Goal: Check status: Check status

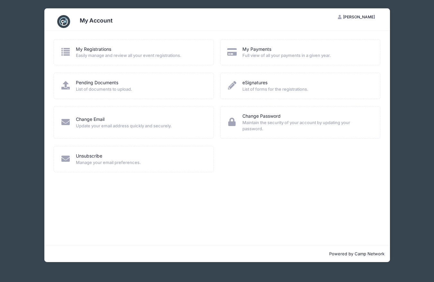
click at [147, 55] on span "Easily manage and review all your event registrations." at bounding box center [140, 55] width 129 height 6
click at [127, 56] on span "Easily manage and review all your event registrations." at bounding box center [140, 55] width 129 height 6
click at [92, 50] on link "My Registrations" at bounding box center [93, 49] width 35 height 7
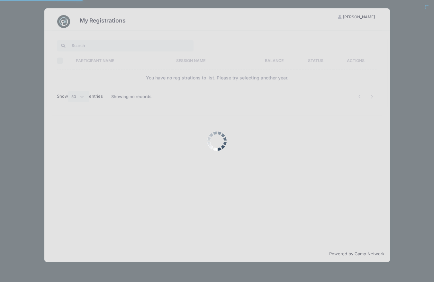
select select "50"
click at [92, 50] on div at bounding box center [217, 141] width 434 height 282
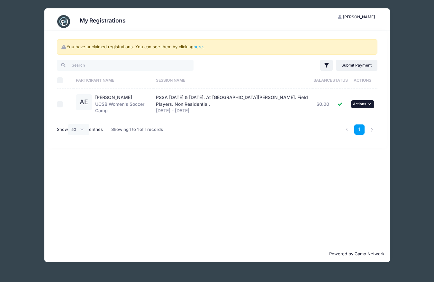
click at [367, 101] on button "... Actions" at bounding box center [362, 104] width 23 height 8
click at [324, 162] on div "You have unclaimed registrations. You can see them by clicking here . Filter Fi…" at bounding box center [216, 138] width 345 height 214
click at [56, 108] on div "Filter Filter Options Show: Current Registrations Past Registratations Pending …" at bounding box center [217, 99] width 327 height 81
click at [58, 104] on input "checkbox" at bounding box center [60, 104] width 6 height 6
checkbox input "true"
